Goal: Book appointment/travel/reservation

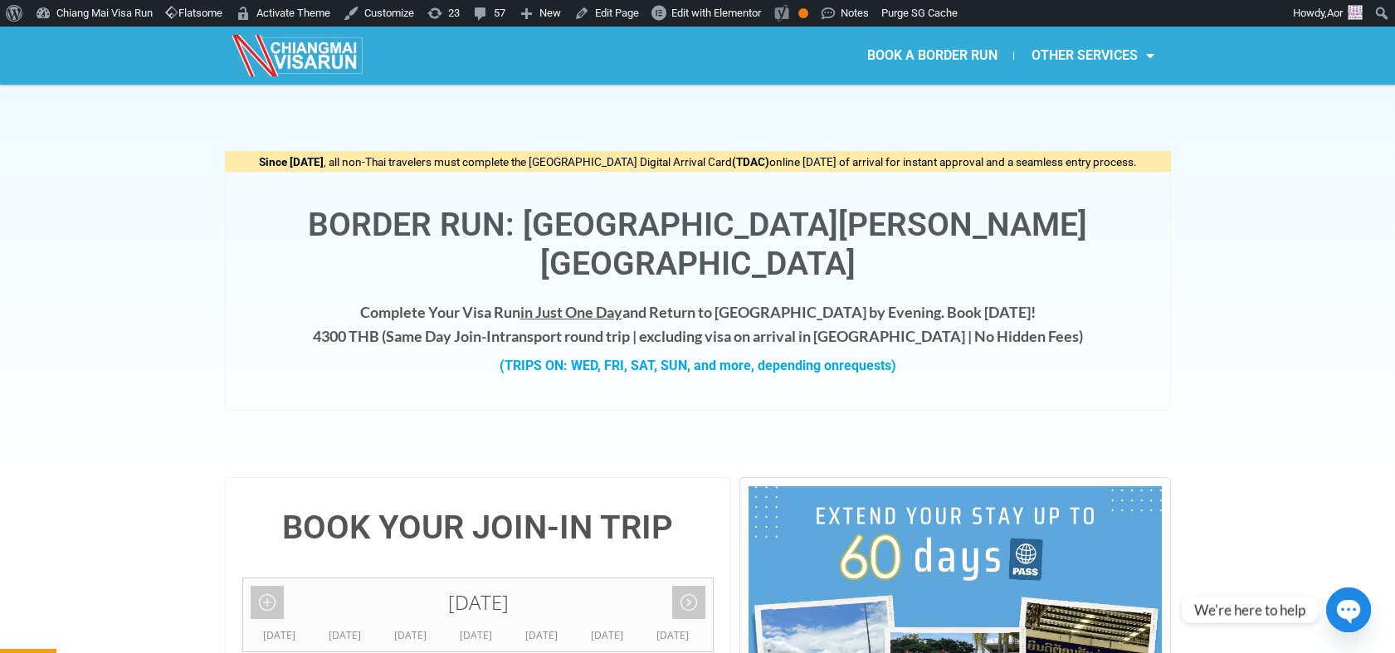
scroll to position [368, 0]
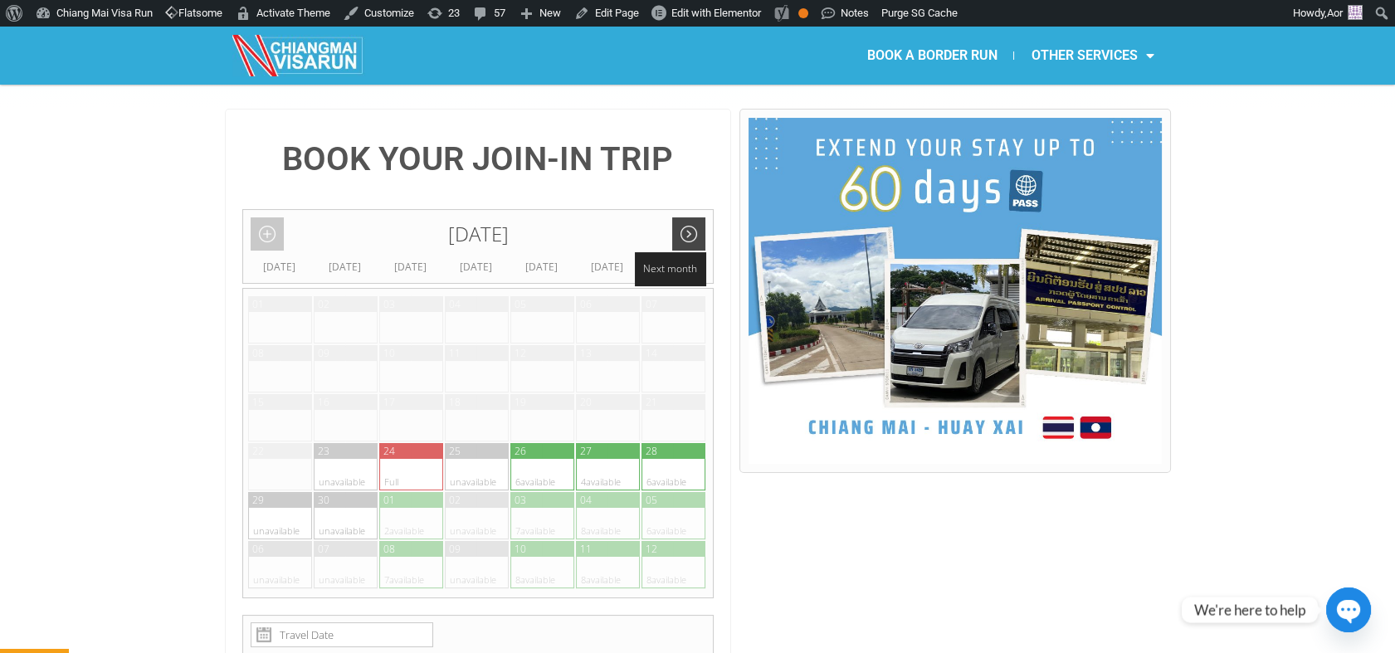
click at [682, 217] on link "Next month" at bounding box center [688, 233] width 33 height 33
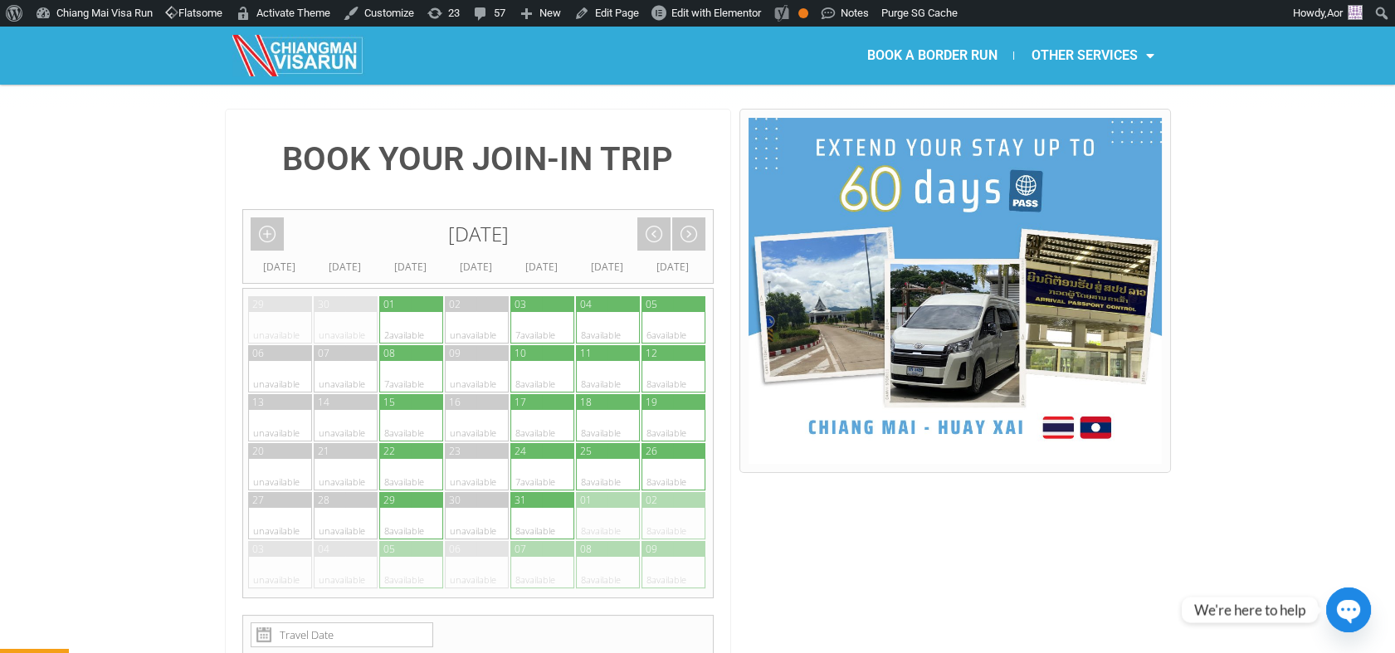
click at [548, 459] on div at bounding box center [558, 475] width 32 height 32
type input "[DATE]"
radio input "true"
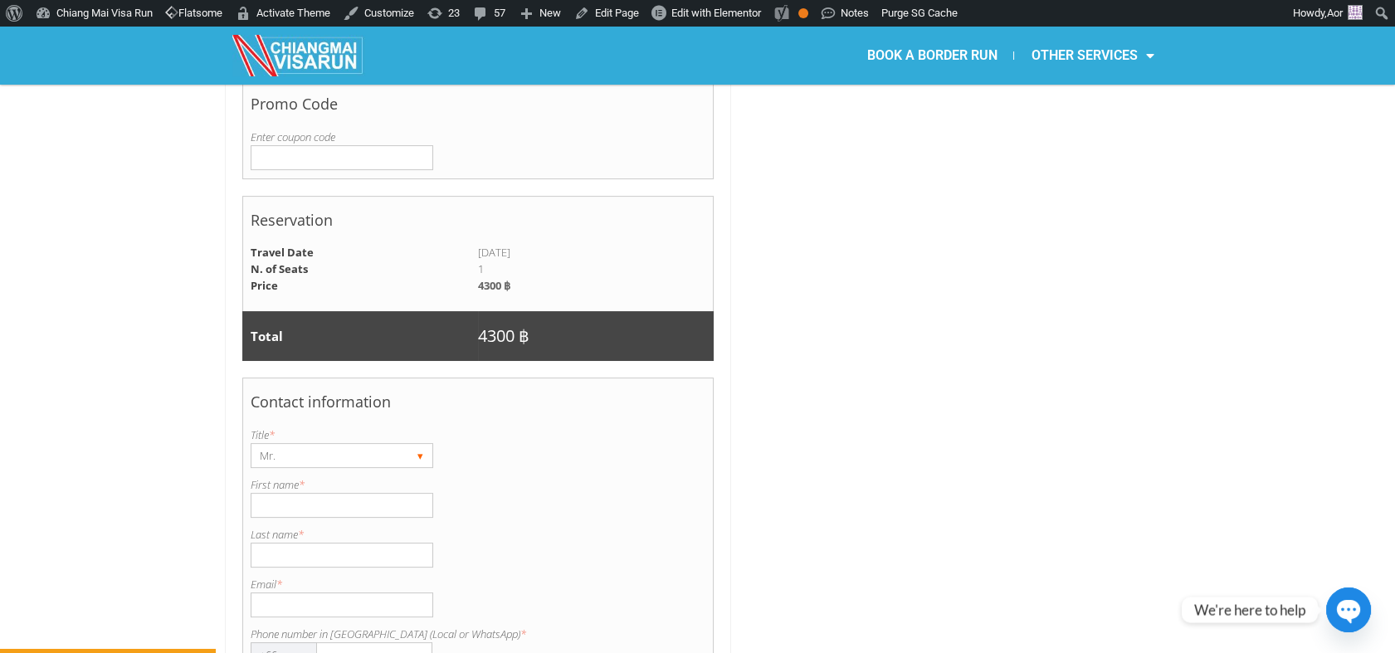
scroll to position [1171, 0]
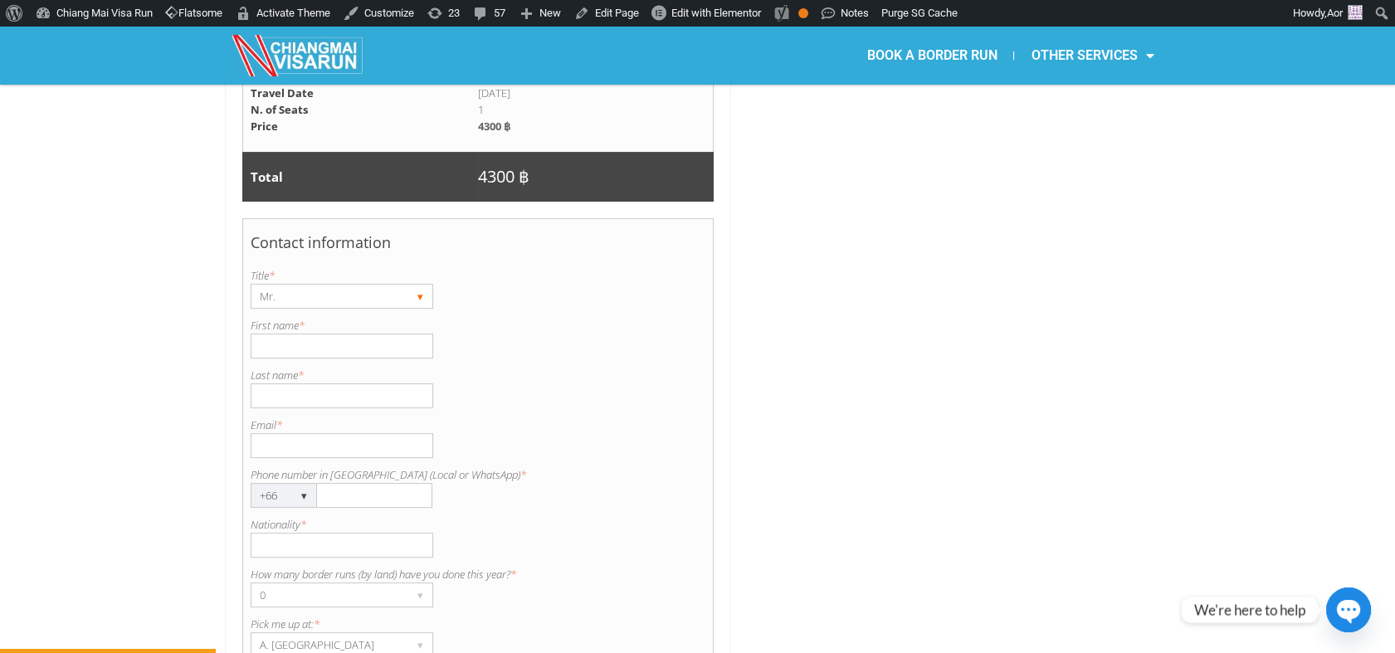
click at [297, 285] on div "Mr." at bounding box center [325, 296] width 149 height 23
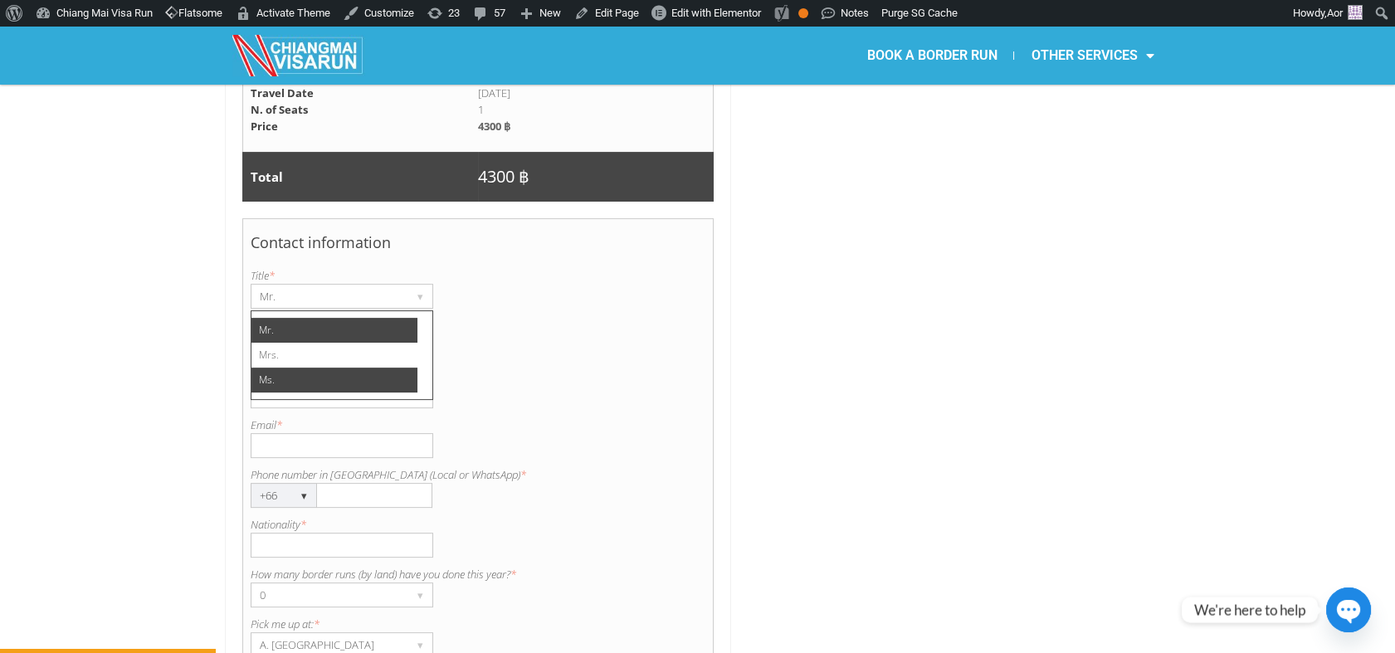
click at [297, 368] on li "Ms." at bounding box center [334, 380] width 166 height 25
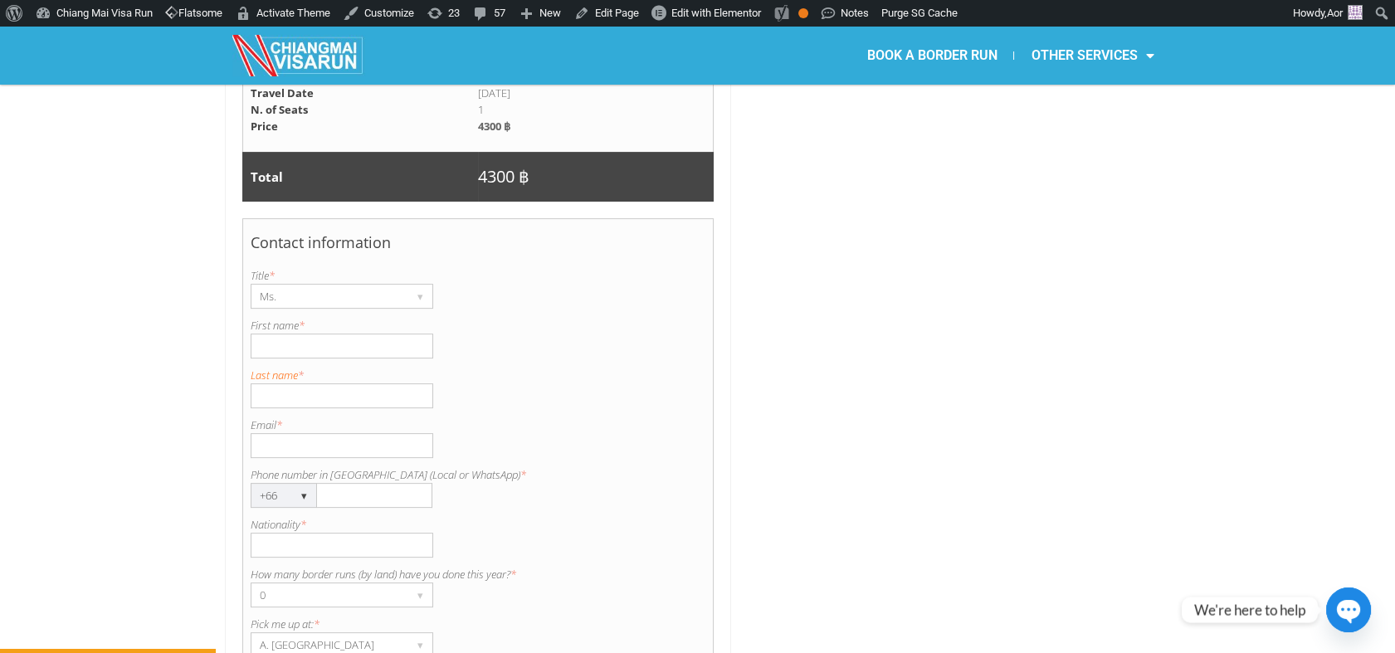
click at [294, 367] on label "Last name *" at bounding box center [479, 375] width 456 height 17
click at [294, 383] on input "Last name *" at bounding box center [342, 395] width 183 height 25
click at [292, 334] on input "First name *" at bounding box center [342, 346] width 183 height 25
type input "Ear"
click at [280, 383] on input "Last name *" at bounding box center [342, 395] width 183 height 25
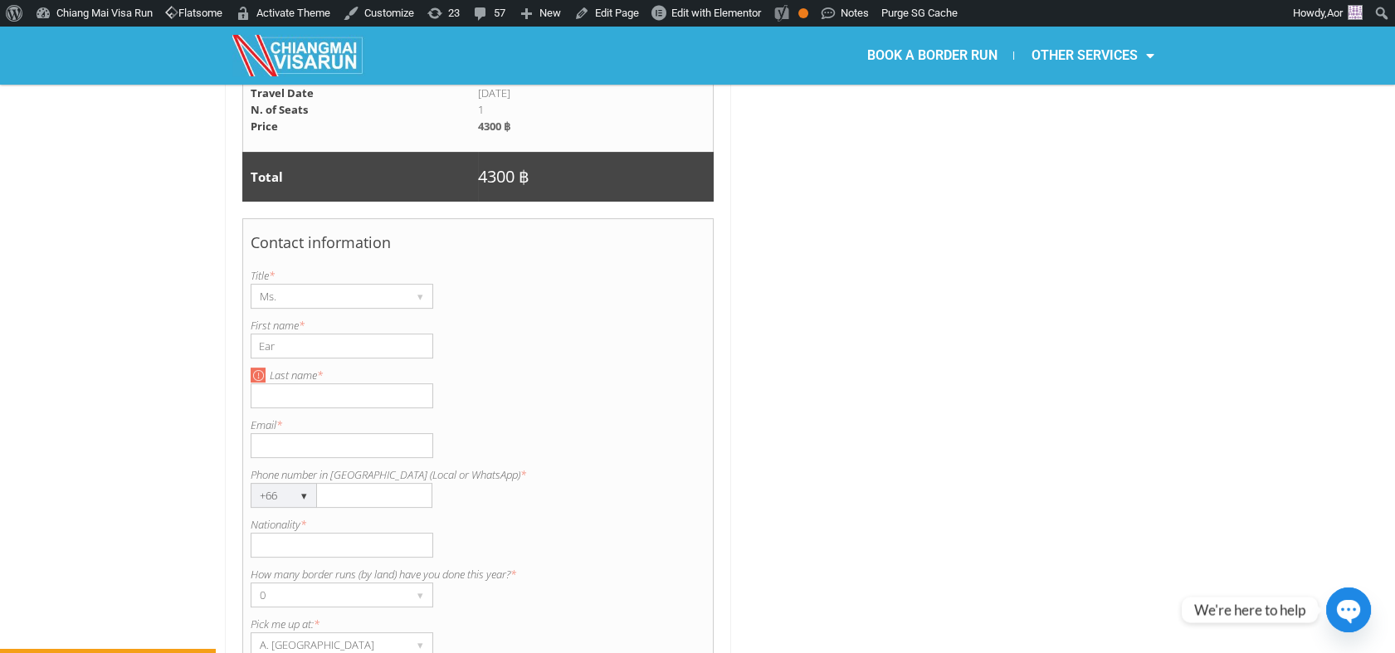
click at [340, 334] on input "Ear" at bounding box center [342, 346] width 183 height 25
type input "Dec"
type input "[EMAIL_ADDRESS][DOMAIN_NAME]"
type input "0981459393"
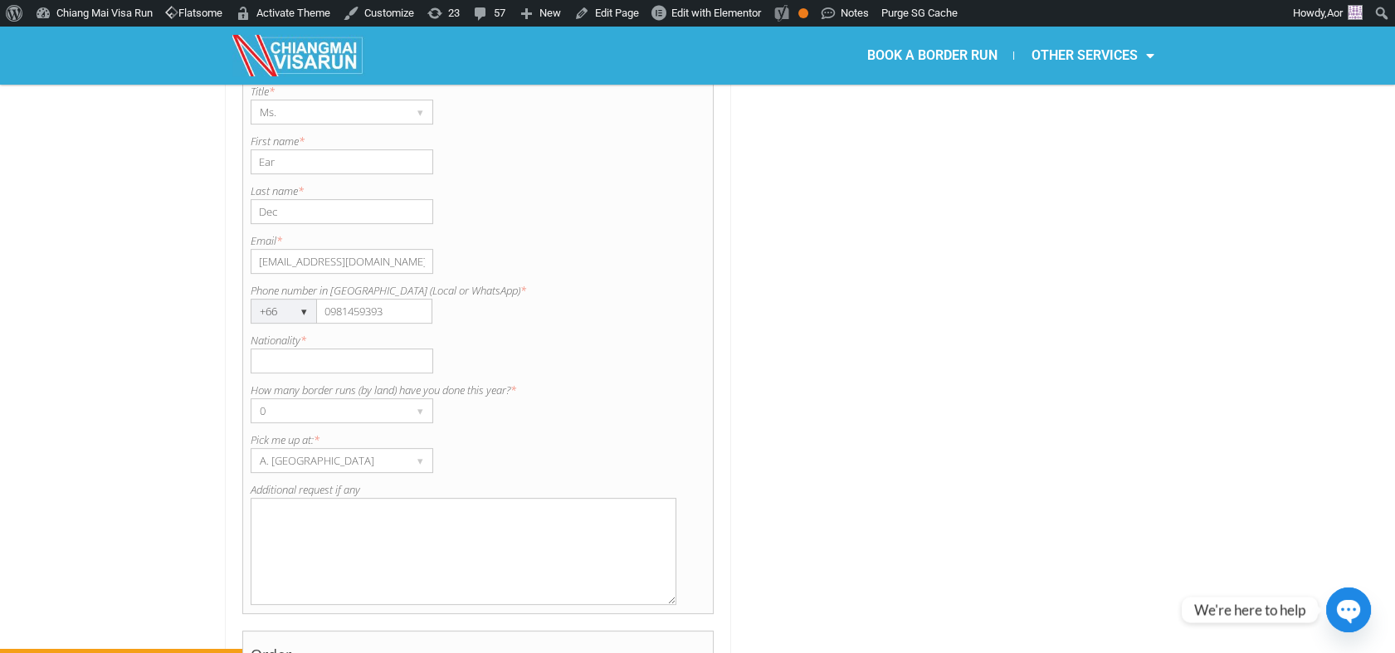
click at [296, 348] on input "Nationality *" at bounding box center [342, 360] width 183 height 25
type input "Thai"
click at [332, 498] on textarea "Additional request if any" at bounding box center [464, 551] width 426 height 107
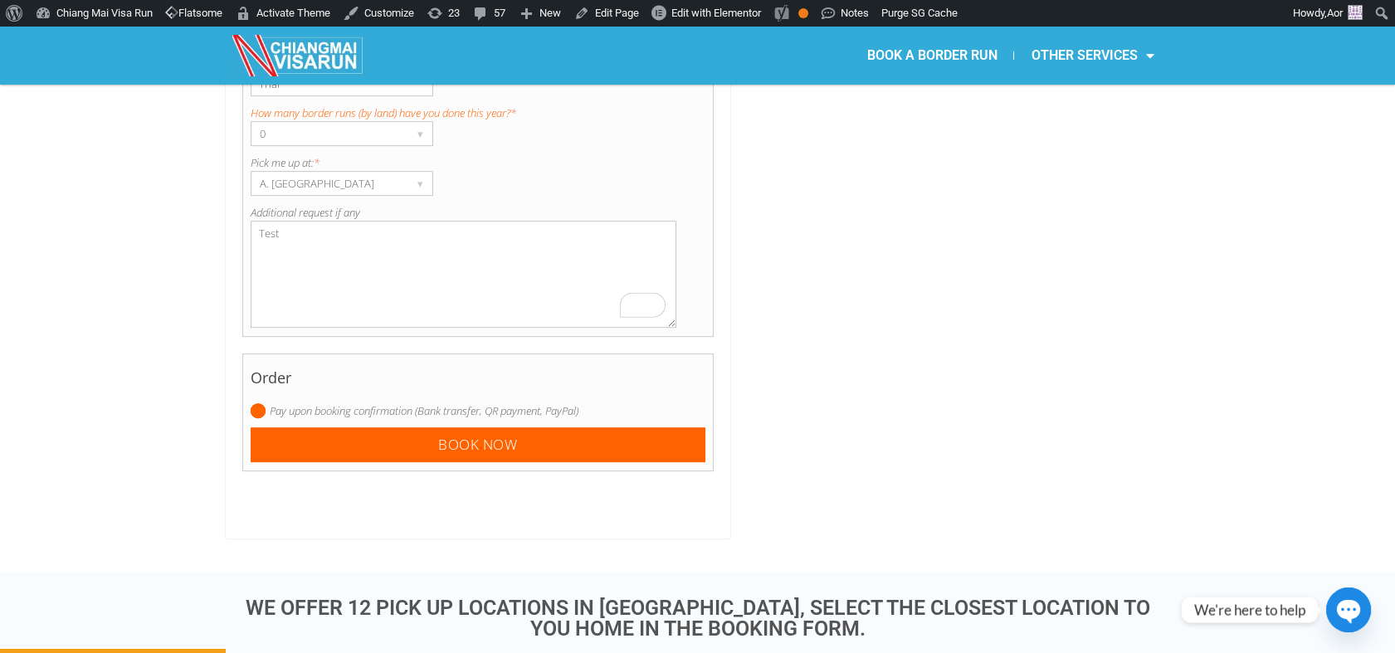
scroll to position [1263, 0]
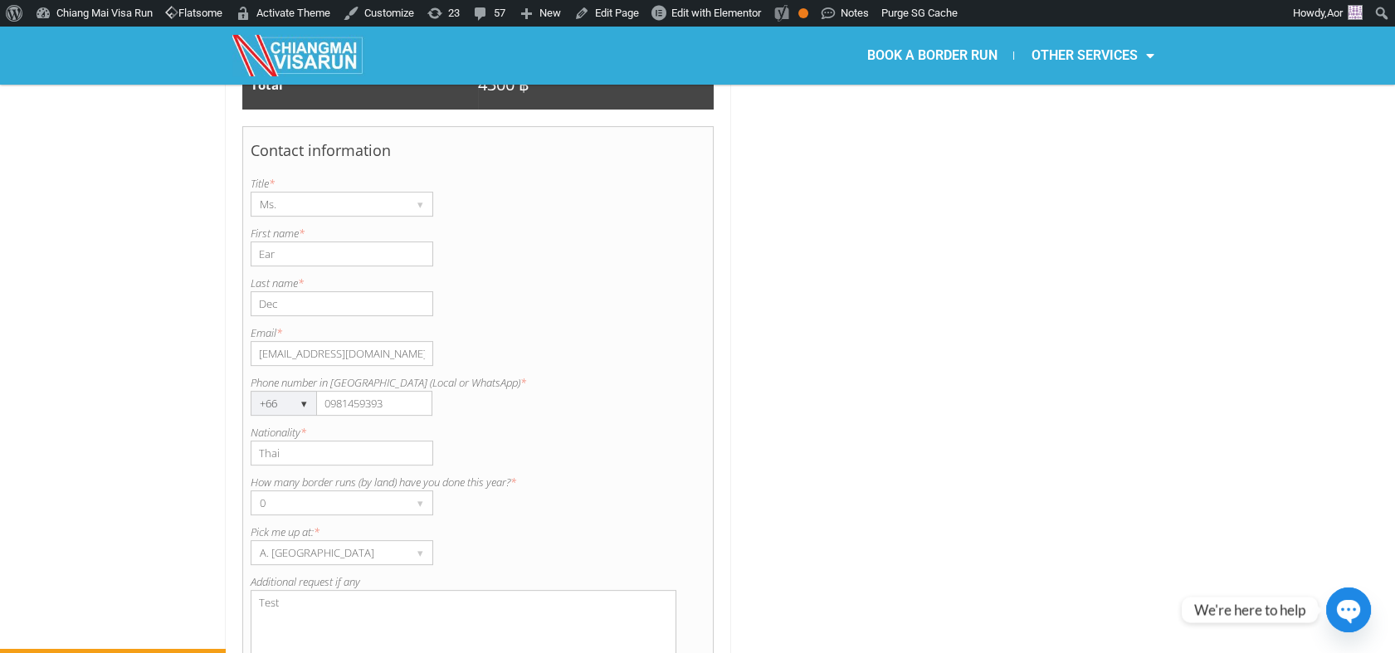
type textarea "Test"
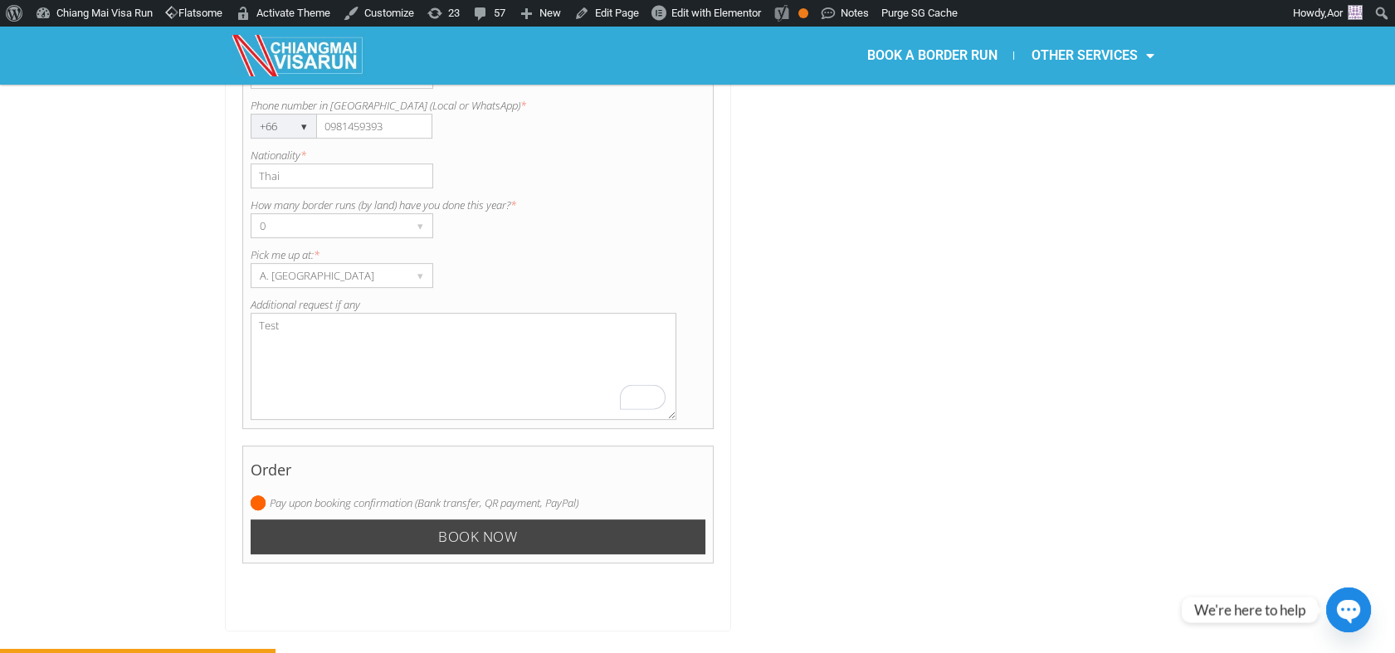
click at [512, 519] on input "Book now" at bounding box center [479, 537] width 456 height 36
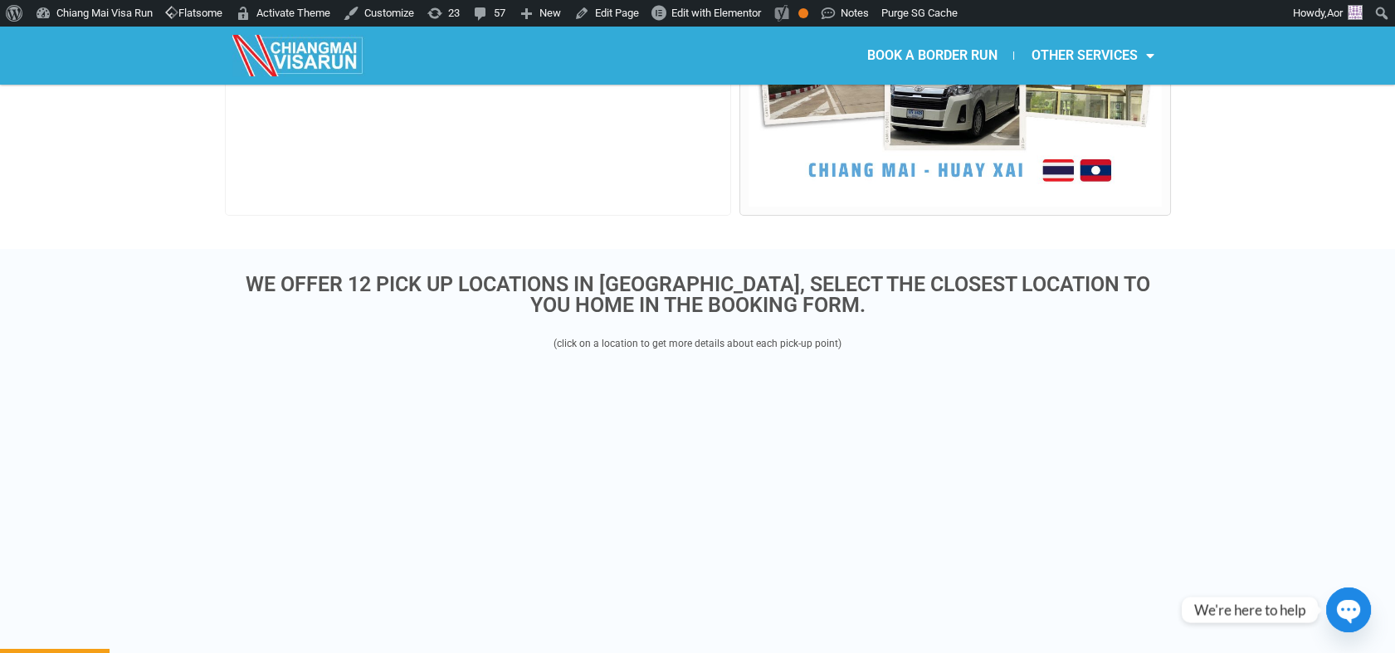
scroll to position [456, 0]
